Goal: Task Accomplishment & Management: Manage account settings

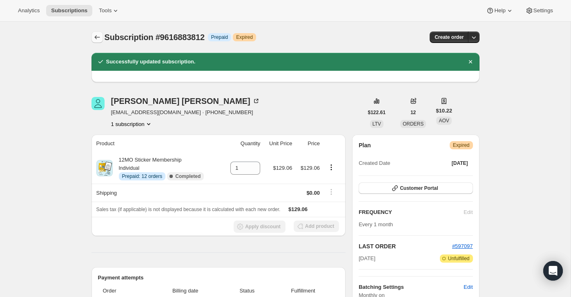
click at [92, 37] on button "Subscriptions" at bounding box center [97, 36] width 11 height 11
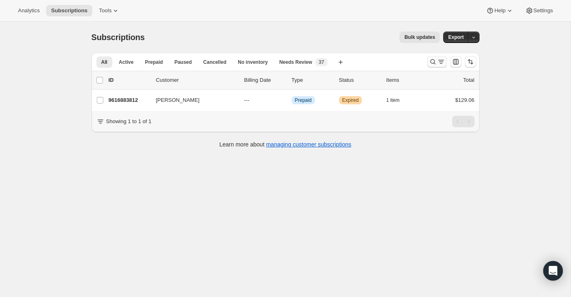
click at [441, 60] on icon "Search and filter results" at bounding box center [441, 62] width 8 height 8
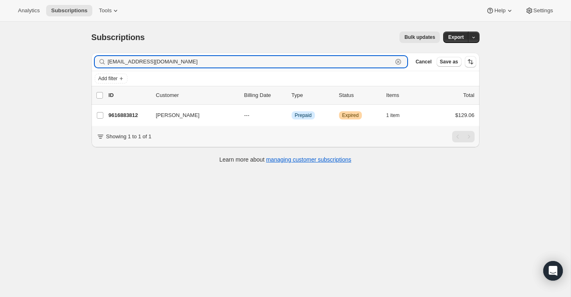
click at [401, 60] on icon "button" at bounding box center [398, 62] width 8 height 8
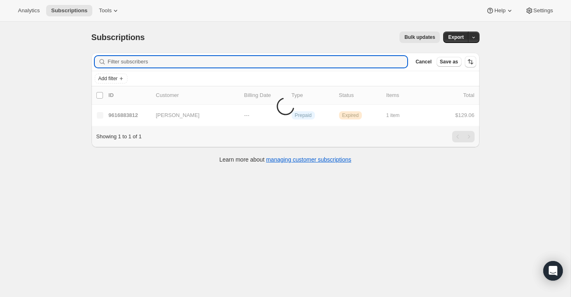
paste input "[EMAIL_ADDRESS][DOMAIN_NAME]"
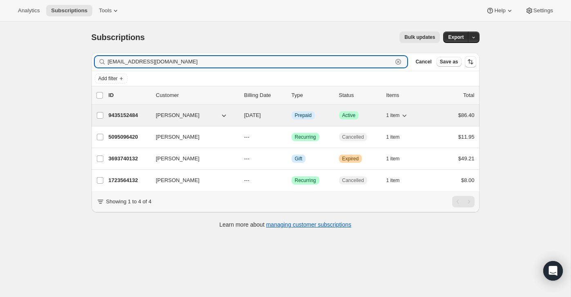
type input "[EMAIL_ADDRESS][DOMAIN_NAME]"
click at [432, 118] on div "9435152484 [PERSON_NAME] [DATE] Info Prepaid Success Active 1 item $86.40" at bounding box center [292, 115] width 366 height 11
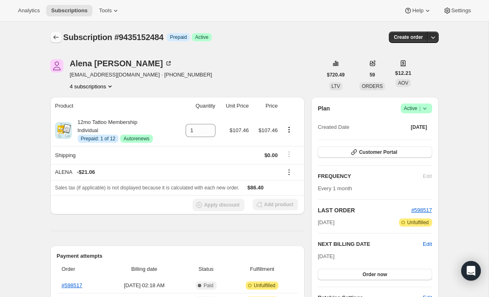
click at [53, 38] on icon "Subscriptions" at bounding box center [56, 37] width 8 height 8
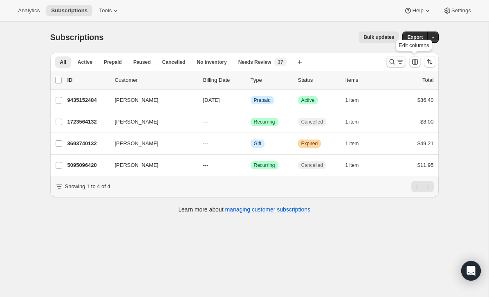
click at [398, 63] on icon "Search and filter results" at bounding box center [400, 62] width 8 height 8
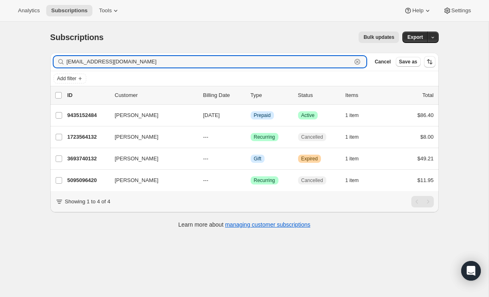
click at [355, 61] on icon "button" at bounding box center [357, 62] width 8 height 8
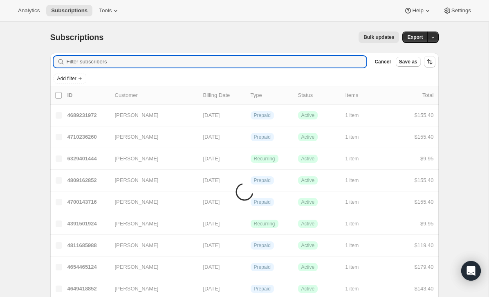
paste input "[EMAIL_ADDRESS][DOMAIN_NAME]"
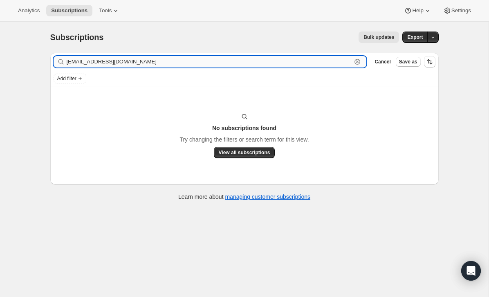
click at [173, 66] on input "[EMAIL_ADDRESS][DOMAIN_NAME]" at bounding box center [209, 61] width 285 height 11
paste input "[EMAIL_ADDRESS][DOMAIN_NAME]"
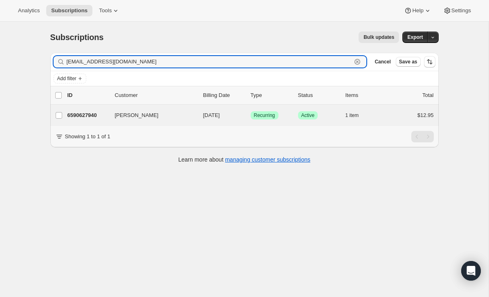
type input "[EMAIL_ADDRESS][DOMAIN_NAME]"
click at [400, 121] on div "[PERSON_NAME] 6590627940 [PERSON_NAME] [DATE] Success Recurring Success Active …" at bounding box center [244, 115] width 388 height 21
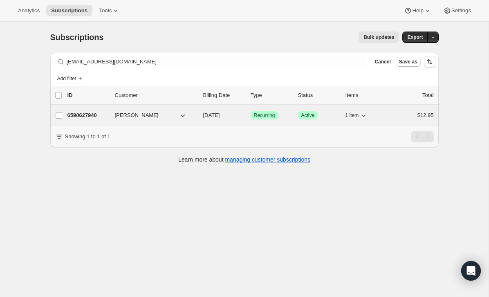
click at [405, 117] on div "$12.95" at bounding box center [413, 115] width 41 height 8
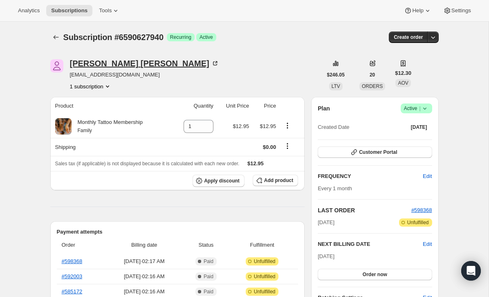
click at [213, 64] on icon at bounding box center [215, 63] width 4 height 4
click at [428, 105] on icon at bounding box center [424, 108] width 8 height 8
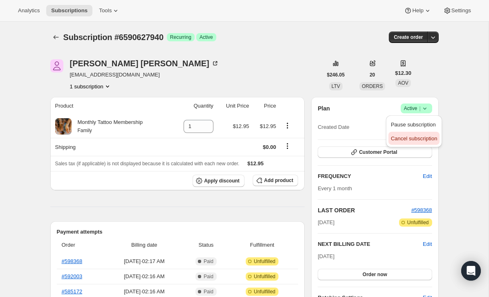
click at [413, 135] on span "Cancel subscription" at bounding box center [414, 138] width 46 height 6
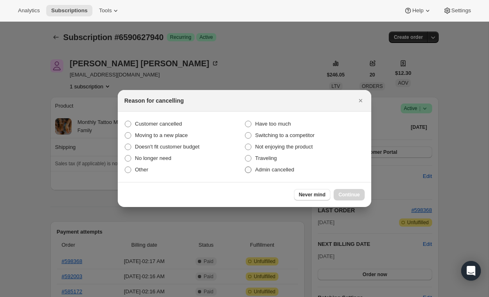
click at [310, 166] on label "Admin cancelled" at bounding box center [304, 169] width 120 height 11
click at [245, 166] on input "Admin cancelled" at bounding box center [245, 166] width 0 height 0
radio input "true"
click at [358, 191] on button "Continue" at bounding box center [348, 194] width 31 height 11
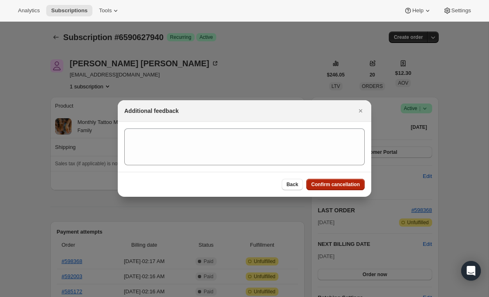
click at [357, 186] on span "Confirm cancellation" at bounding box center [335, 184] width 49 height 7
